Goal: Ask a question: Seek information or help from site administrators or community

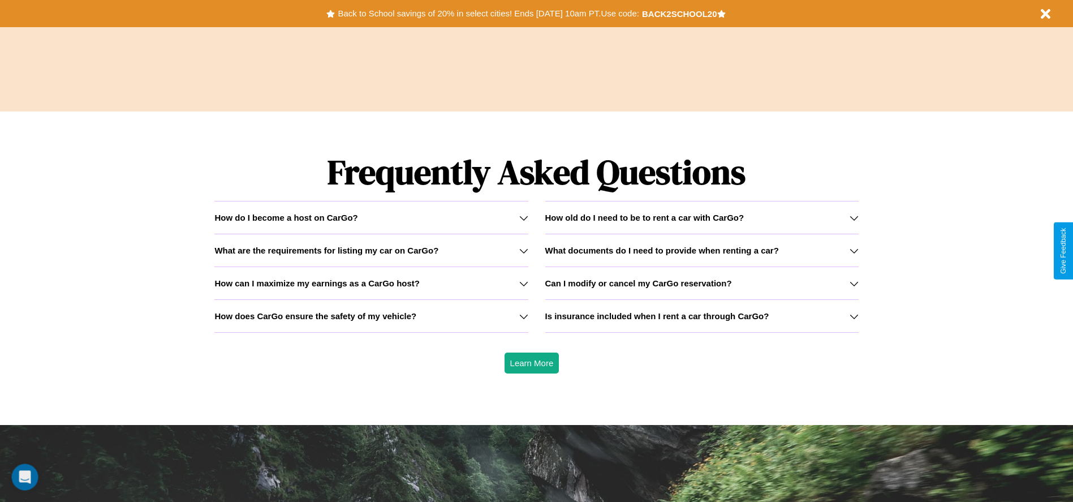
scroll to position [1623, 0]
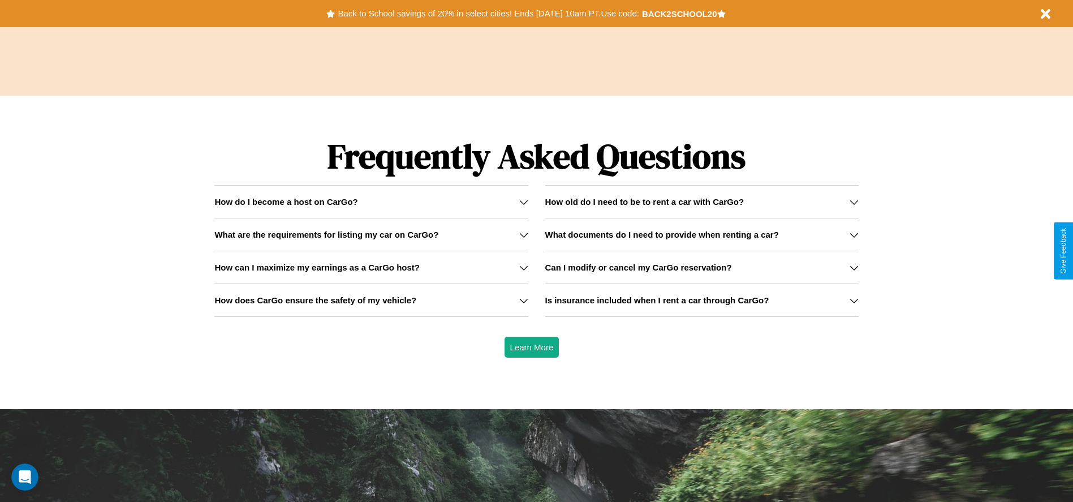
click at [702, 300] on h3 "Is insurance included when I rent a car through CarGo?" at bounding box center [657, 300] width 224 height 10
click at [702, 201] on h3 "How old do I need to be to rent a car with CarGo?" at bounding box center [644, 202] width 199 height 10
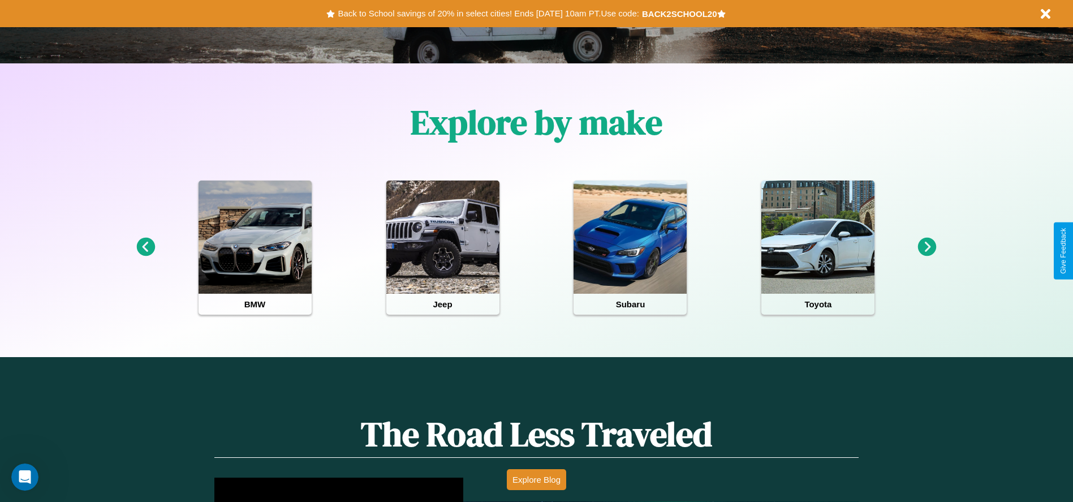
scroll to position [0, 0]
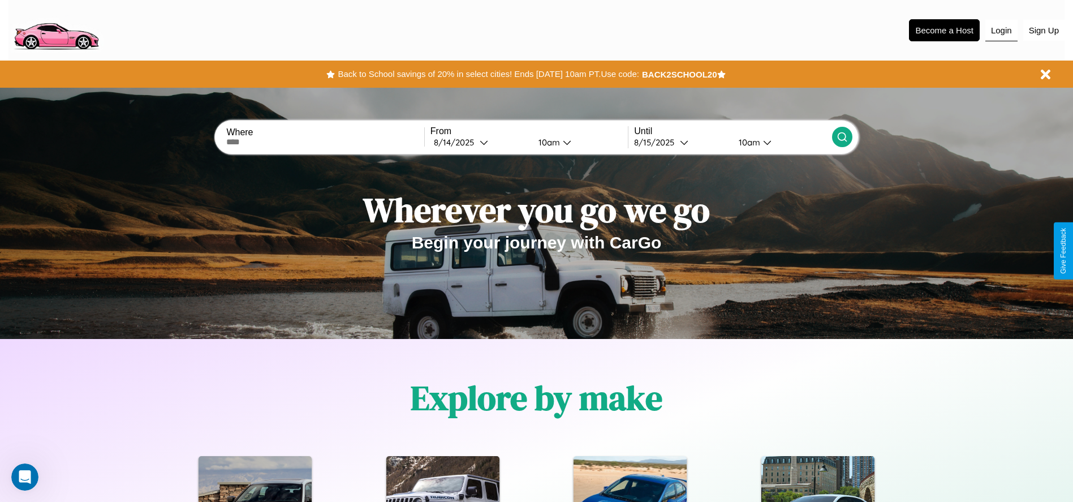
click at [1001, 30] on button "Login" at bounding box center [1002, 31] width 32 height 22
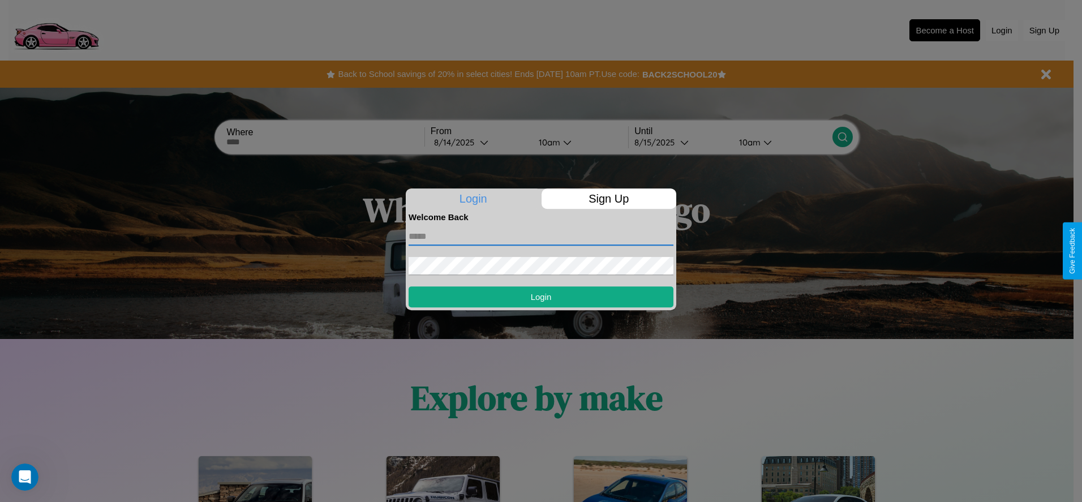
click at [541, 236] on input "text" at bounding box center [541, 236] width 265 height 18
type input "**********"
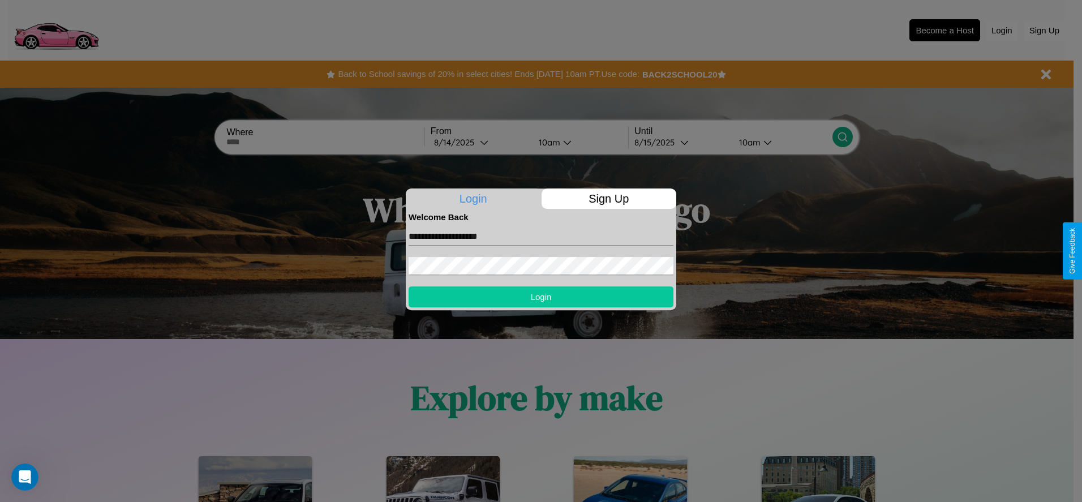
click at [541, 296] on button "Login" at bounding box center [541, 296] width 265 height 21
